Goal: Transaction & Acquisition: Purchase product/service

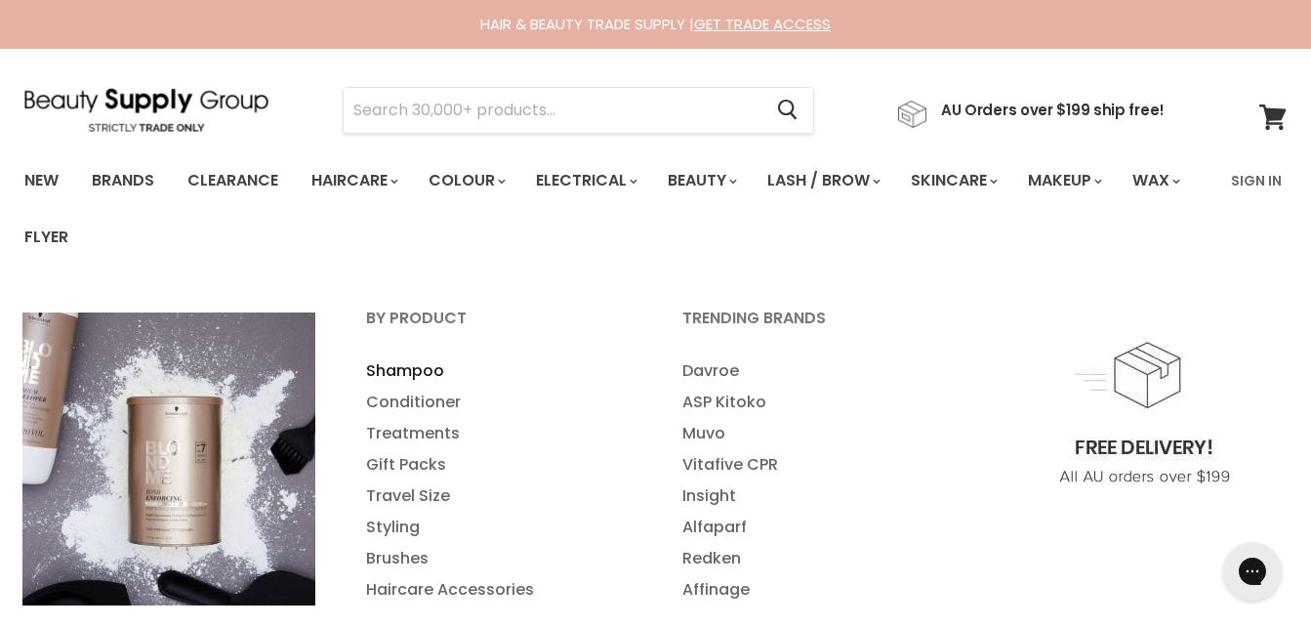
click at [422, 369] on link "Shampoo" at bounding box center [498, 370] width 312 height 31
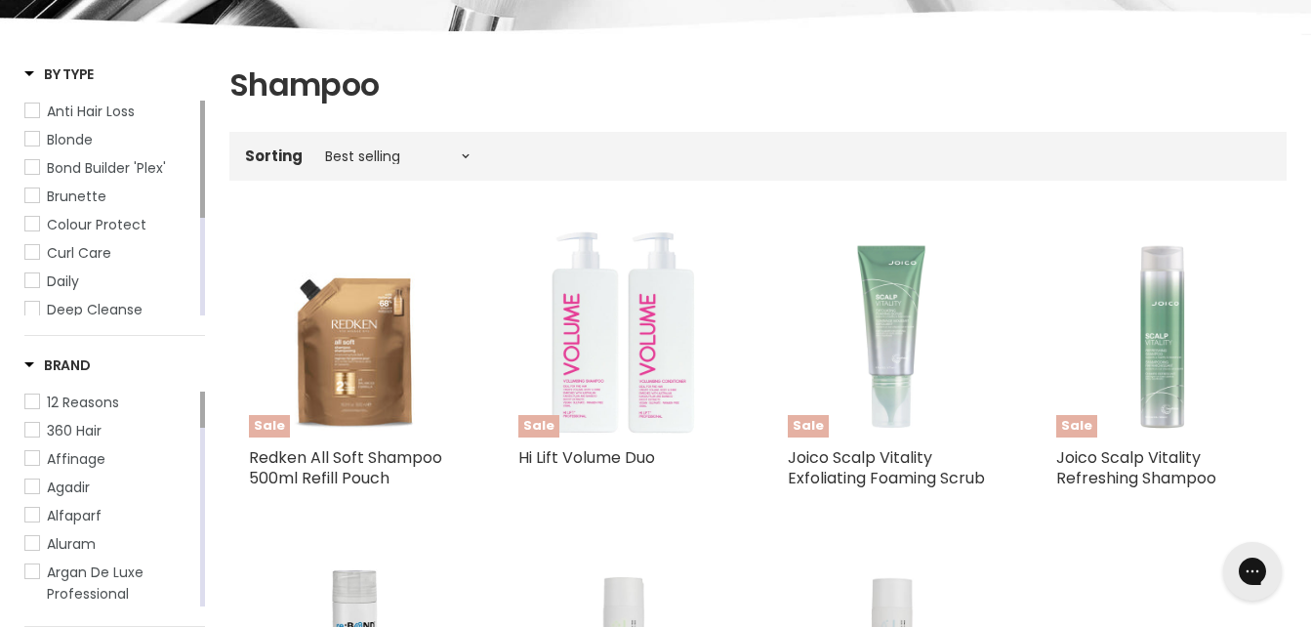
scroll to position [508, 0]
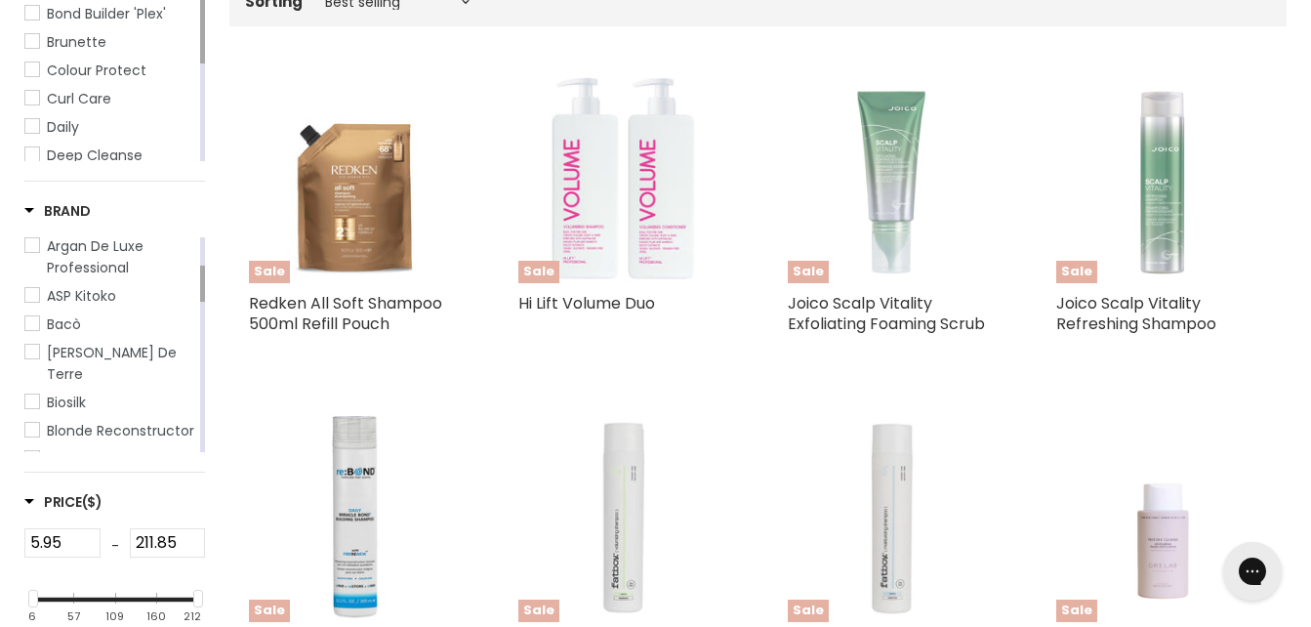
click at [203, 418] on div "Main content" at bounding box center [202, 344] width 5 height 215
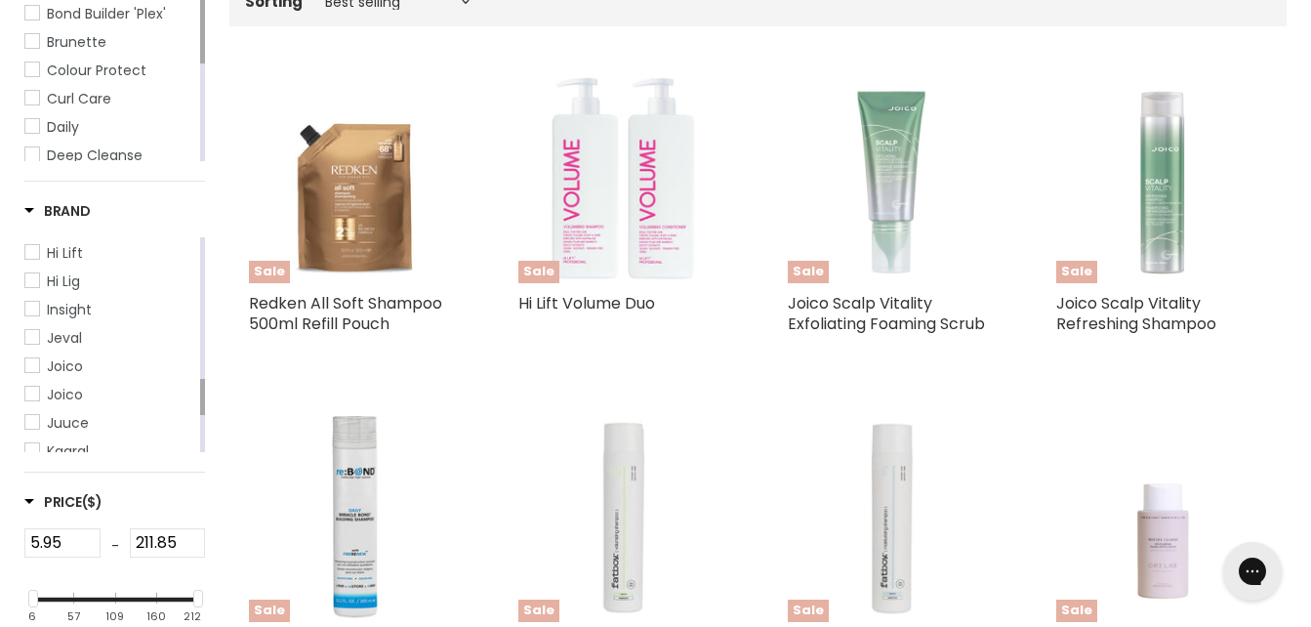
click at [203, 418] on div "Main content" at bounding box center [202, 344] width 5 height 215
click at [203, 415] on div "Main content" at bounding box center [202, 397] width 5 height 36
click at [203, 418] on div "Main content" at bounding box center [202, 417] width 5 height 36
click at [204, 440] on div "Main content" at bounding box center [202, 344] width 5 height 215
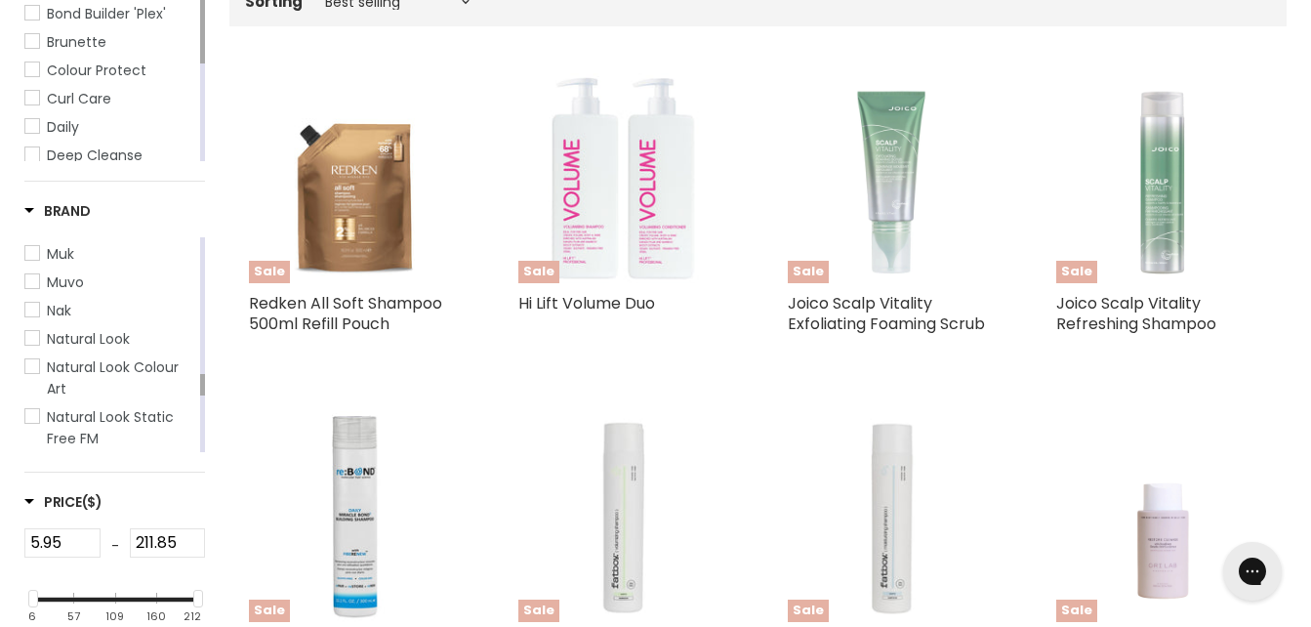
click at [204, 440] on div "Main content" at bounding box center [202, 344] width 5 height 215
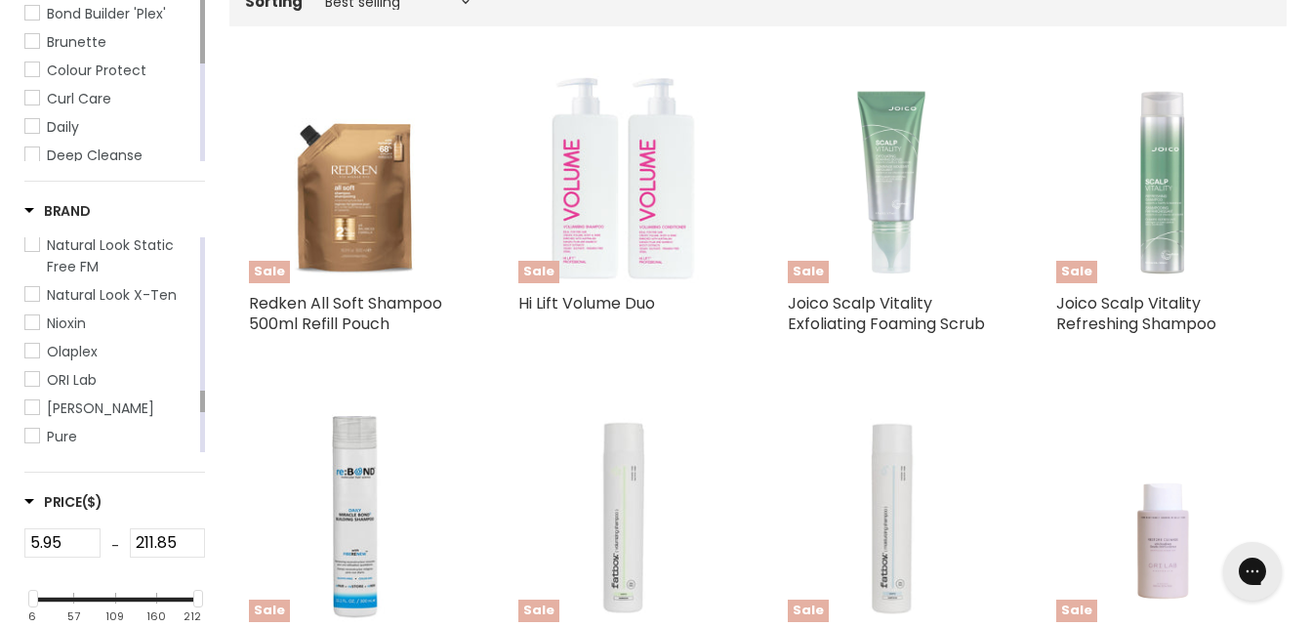
click at [204, 440] on div "Main content" at bounding box center [202, 344] width 5 height 215
click at [33, 313] on span "Redken" at bounding box center [32, 320] width 14 height 14
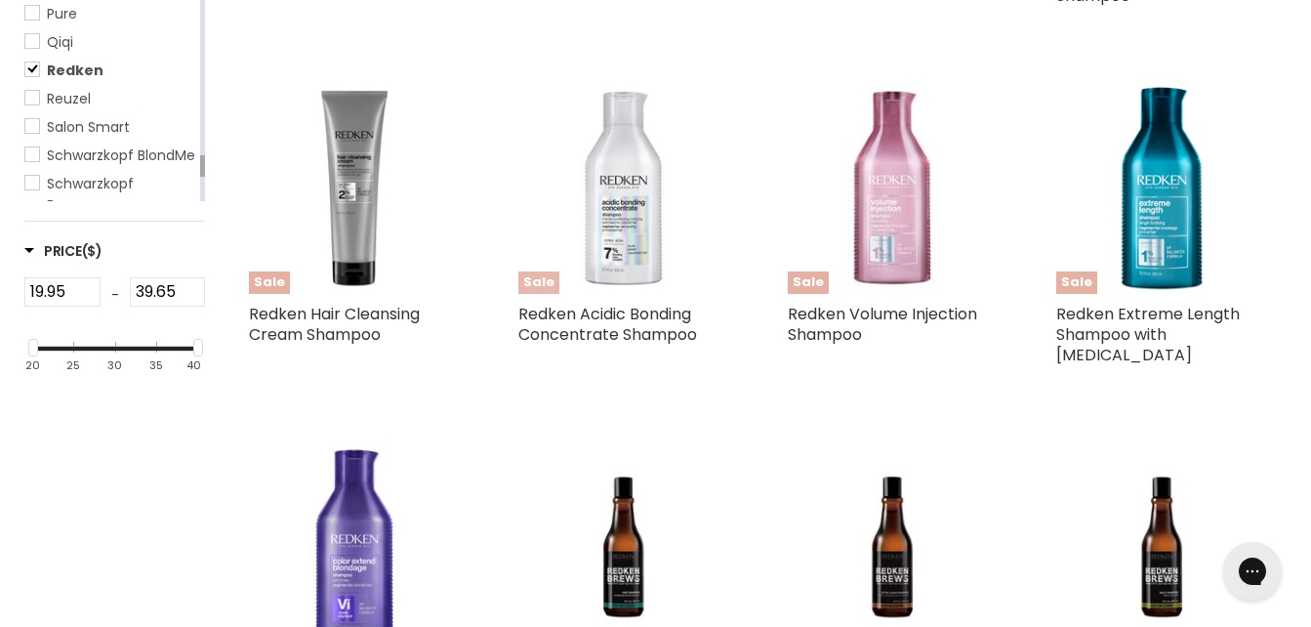
scroll to position [859, 0]
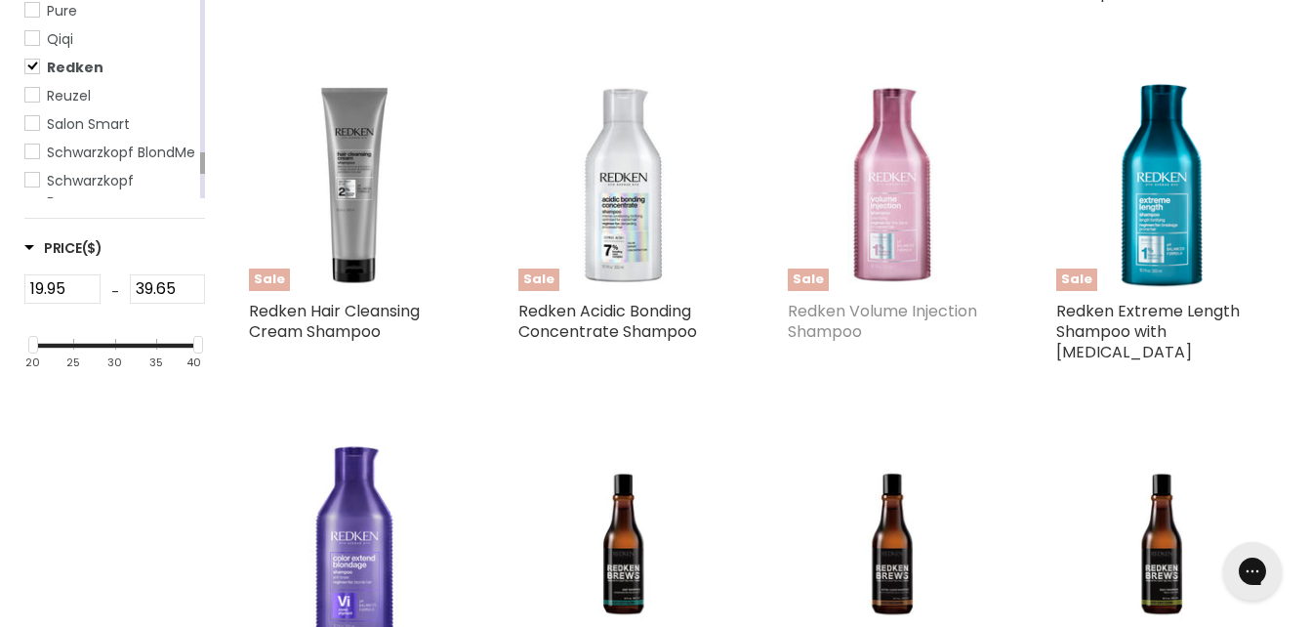
click at [841, 300] on link "Redken Volume Injection Shampoo" at bounding box center [882, 321] width 189 height 43
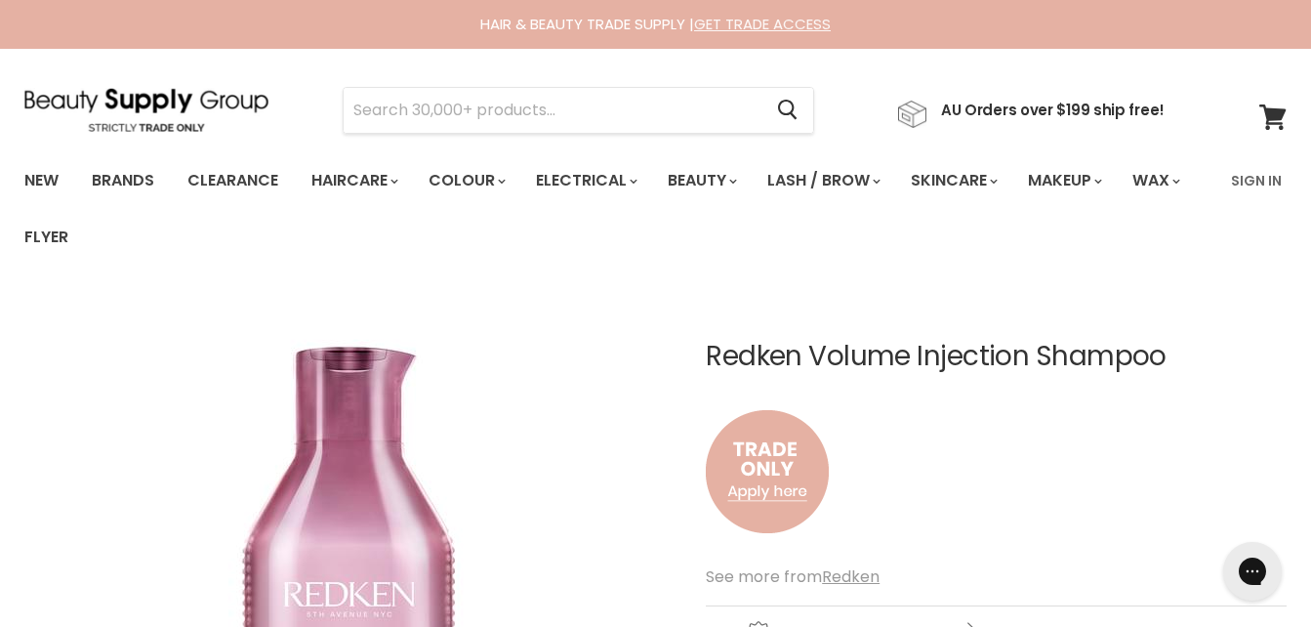
click at [770, 23] on link "GET TRADE ACCESS" at bounding box center [762, 24] width 137 height 21
